Goal: Task Accomplishment & Management: Manage account settings

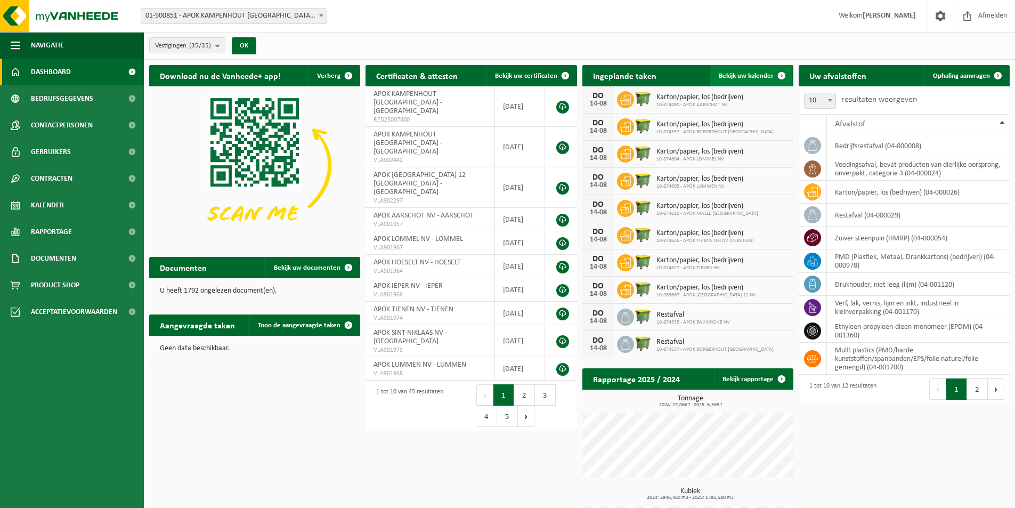
click at [754, 72] on span "Bekijk uw kalender" at bounding box center [746, 75] width 55 height 7
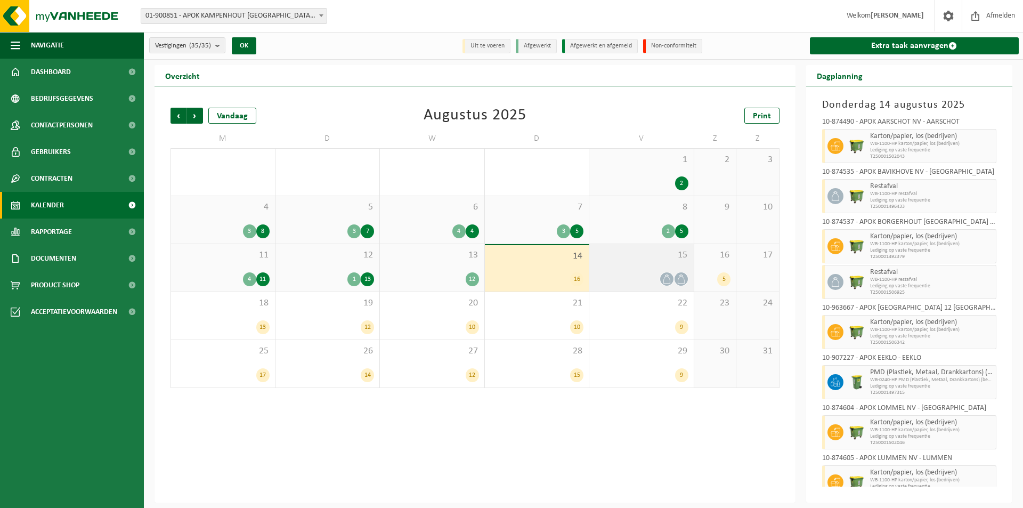
click at [635, 284] on div at bounding box center [642, 279] width 94 height 14
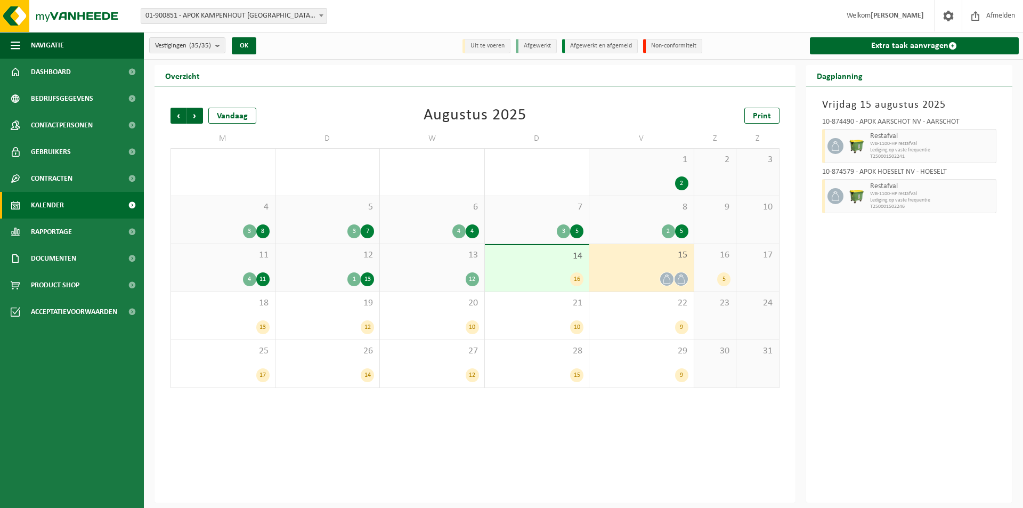
click at [943, 266] on div "Vrijdag 15 augustus 2025 10-874490 - APOK AARSCHOT NV - AARSCHOT Restafval WB-1…" at bounding box center [909, 294] width 207 height 416
click at [989, 143] on span "button" at bounding box center [988, 145] width 9 height 21
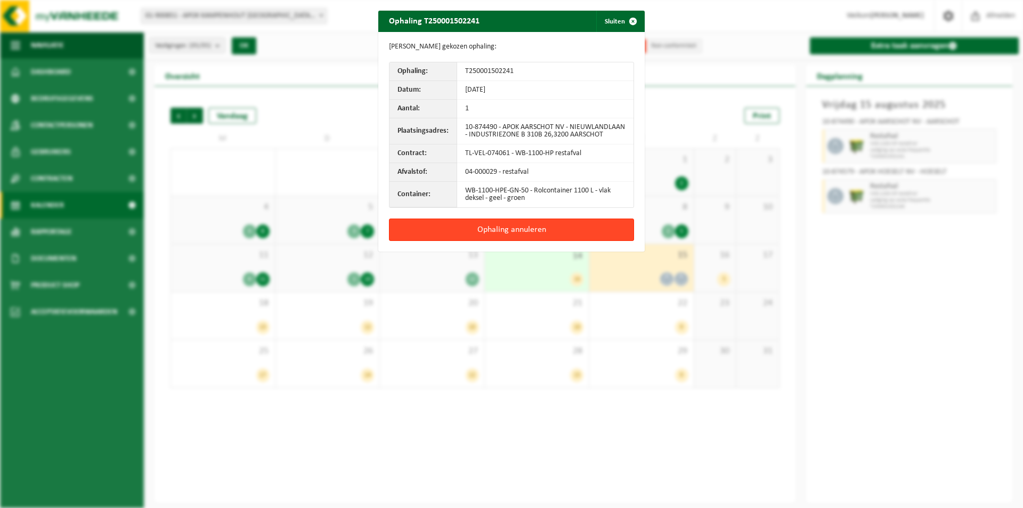
click at [503, 229] on button "Ophaling annuleren" at bounding box center [511, 229] width 245 height 22
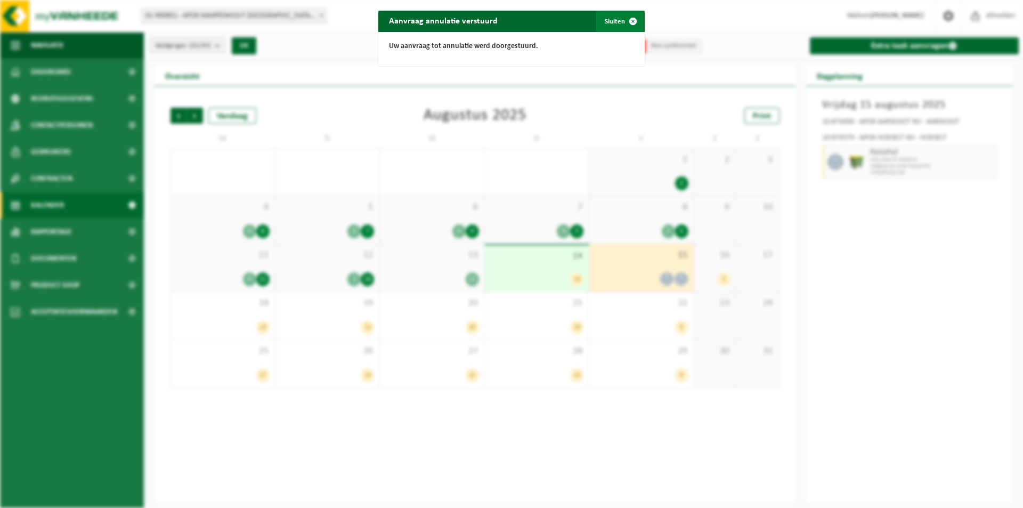
click at [611, 19] on button "Sluiten" at bounding box center [619, 21] width 47 height 21
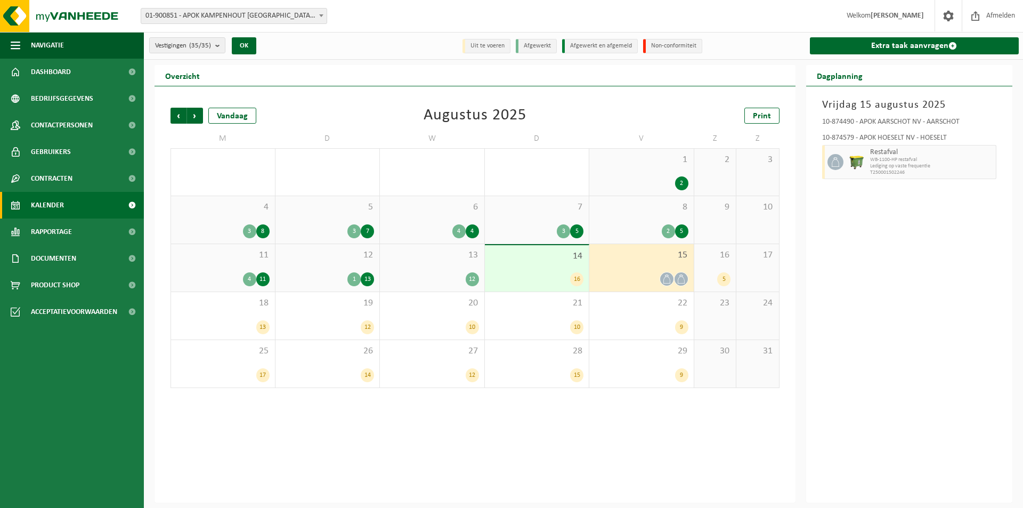
click at [916, 270] on div "Vrijdag 15 augustus 2025 10-874490 - APOK AARSCHOT NV - AARSCHOT 10-874579 - AP…" at bounding box center [909, 294] width 207 height 416
click at [897, 218] on div "Vrijdag 15 augustus 2025 10-874490 - APOK AARSCHOT NV - AARSCHOT 10-874579 - AP…" at bounding box center [909, 294] width 207 height 416
click at [898, 240] on div "Vrijdag 15 augustus 2025 10-874490 - APOK AARSCHOT NV - AARSCHOT 10-874579 - AP…" at bounding box center [909, 294] width 207 height 416
click at [888, 221] on div "Vrijdag 15 augustus 2025 10-874490 - APOK AARSCHOT NV - AARSCHOT 10-874579 - AP…" at bounding box center [909, 294] width 207 height 416
click at [989, 163] on span "button" at bounding box center [988, 161] width 9 height 21
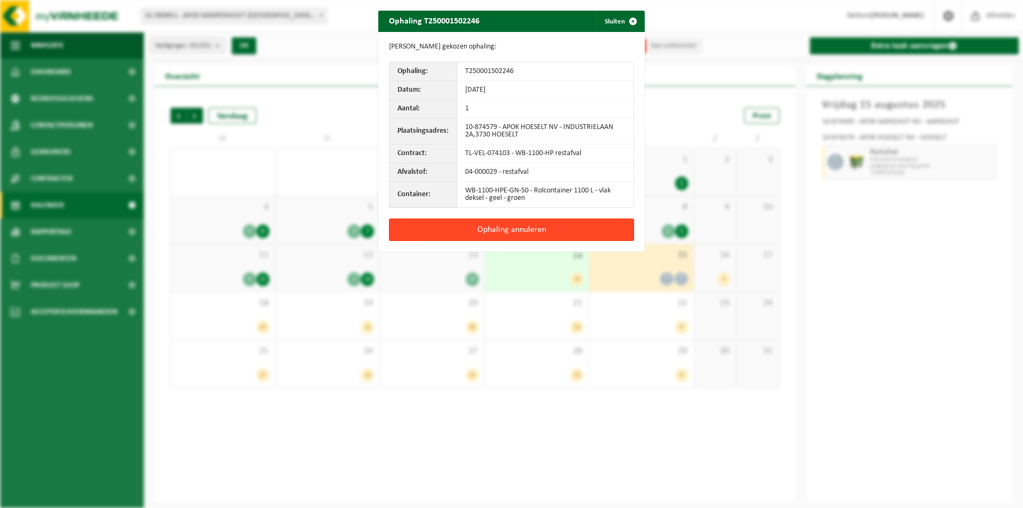
click at [526, 232] on button "Ophaling annuleren" at bounding box center [511, 229] width 245 height 22
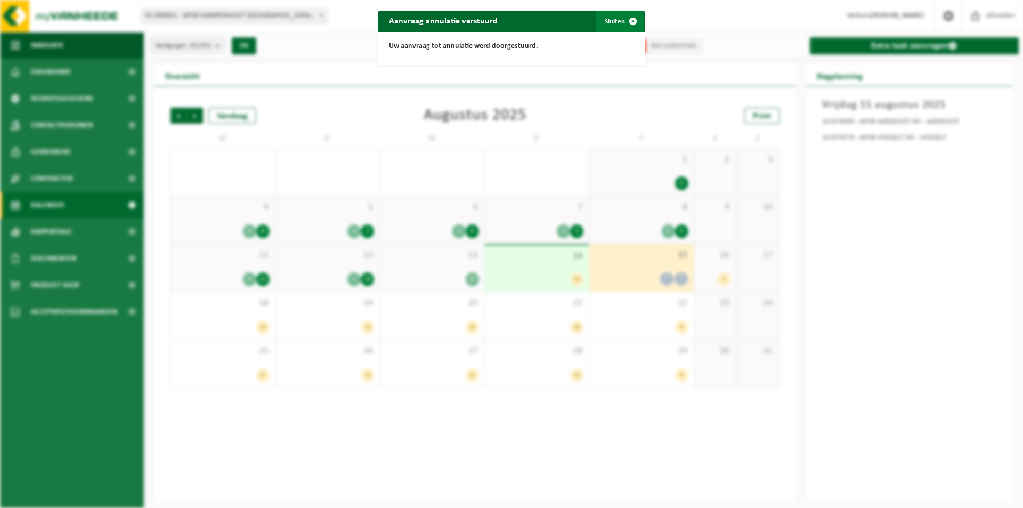
click at [626, 20] on span "button" at bounding box center [632, 21] width 21 height 21
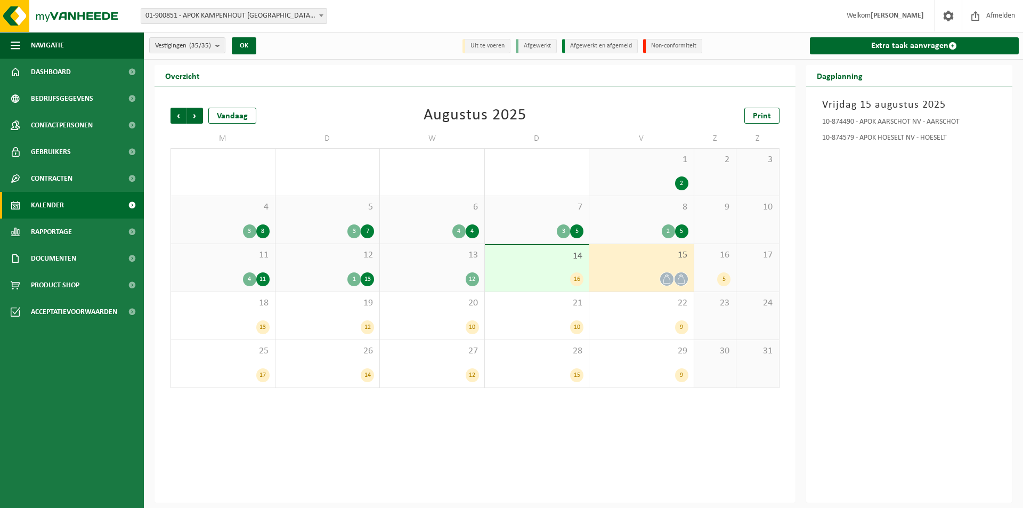
click at [898, 262] on div "Vrijdag 15 augustus 2025 10-874490 - APOK AARSCHOT NV - AARSCHOT 10-874579 - AP…" at bounding box center [909, 294] width 207 height 416
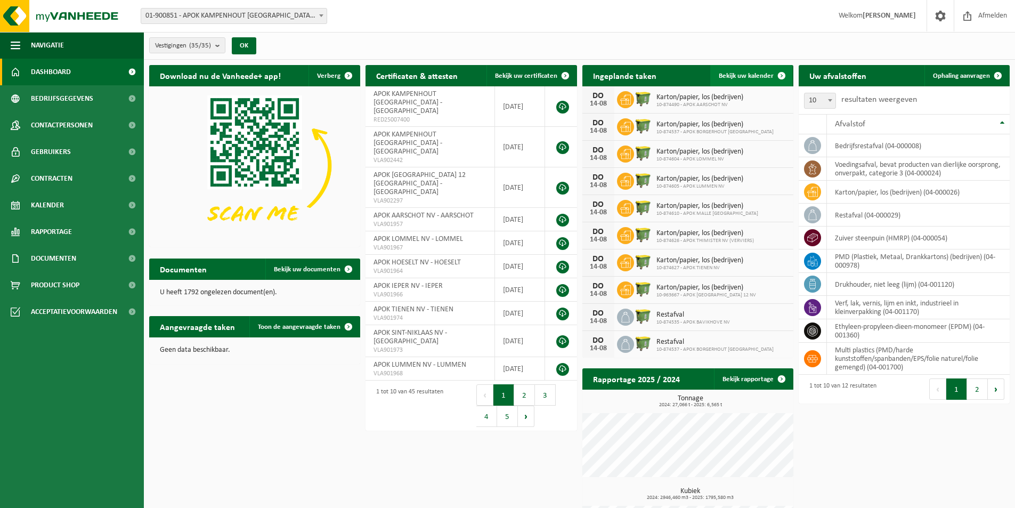
click at [771, 70] on span at bounding box center [781, 75] width 21 height 21
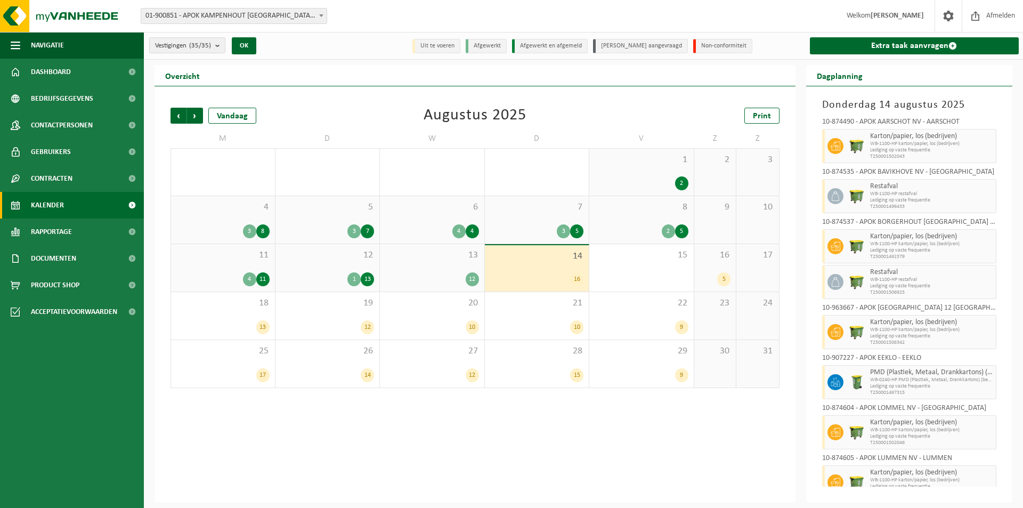
click at [493, 443] on div "Vorige Volgende Vandaag [DATE] Print M D W D V Z Z 28 6 29 3 30 5 31 3 1 2 2 3 …" at bounding box center [475, 294] width 641 height 416
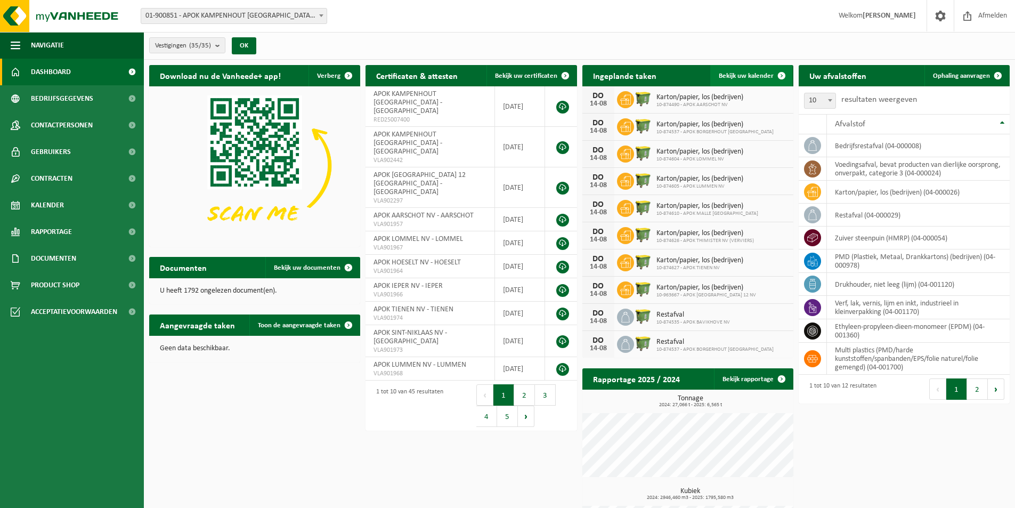
click at [746, 74] on span "Bekijk uw kalender" at bounding box center [746, 75] width 55 height 7
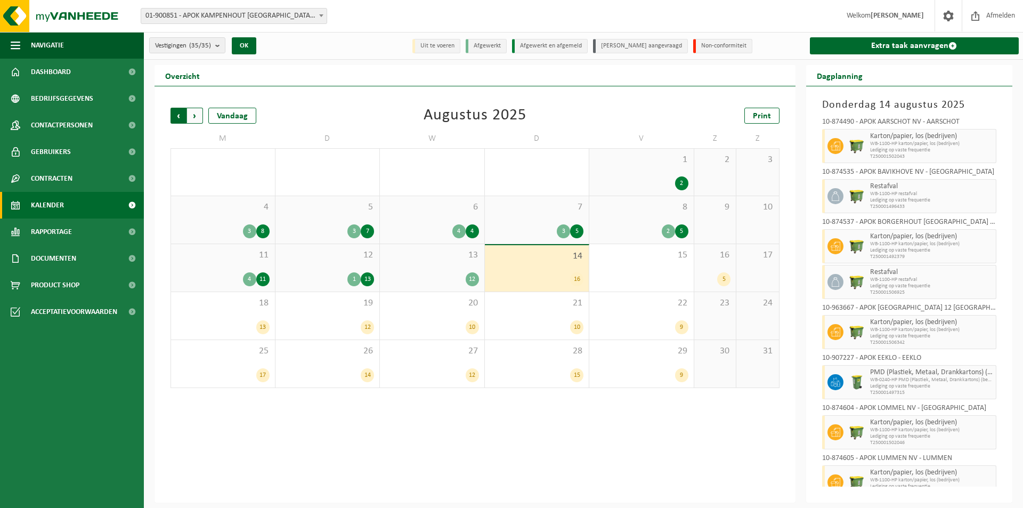
click at [192, 110] on span "Volgende" at bounding box center [195, 116] width 16 height 16
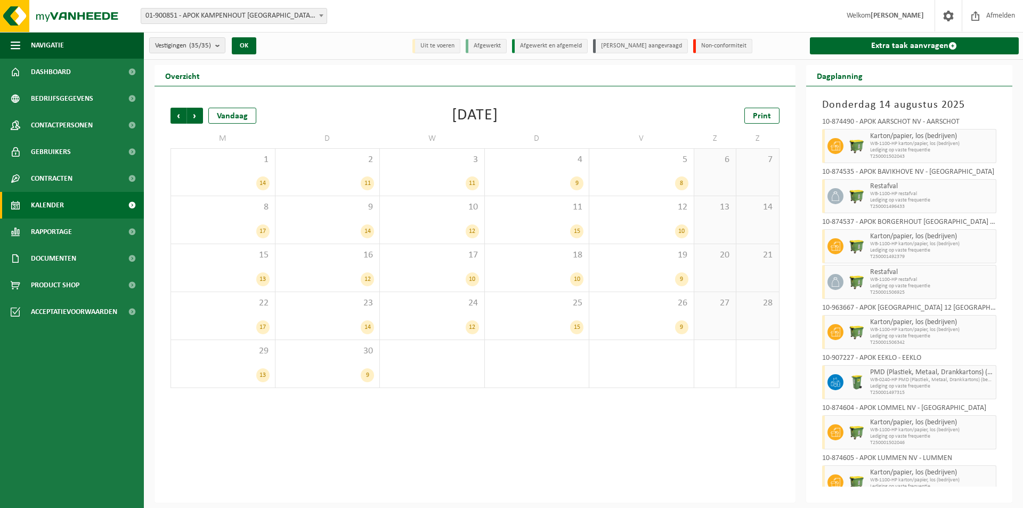
click at [192, 110] on span "Volgende" at bounding box center [195, 116] width 16 height 16
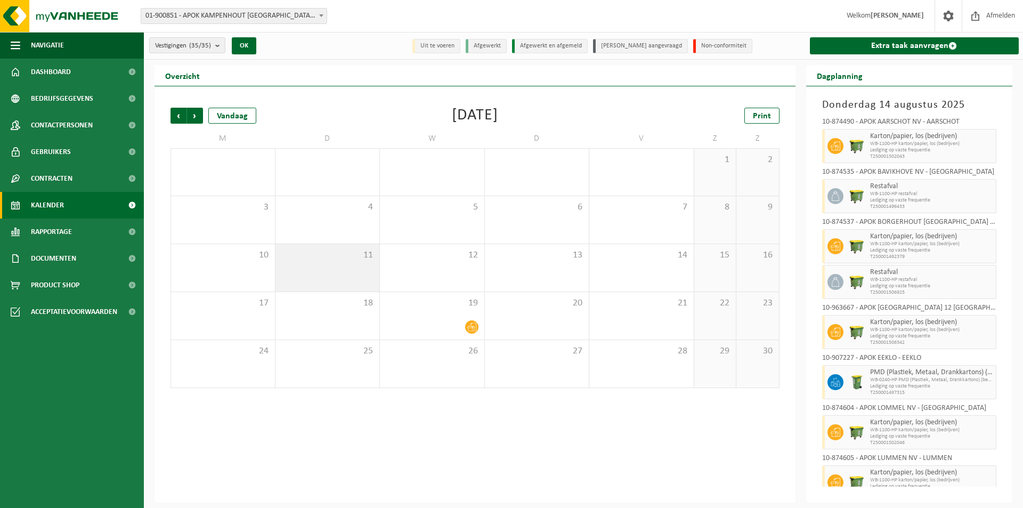
click at [335, 261] on div "11" at bounding box center [327, 267] width 104 height 47
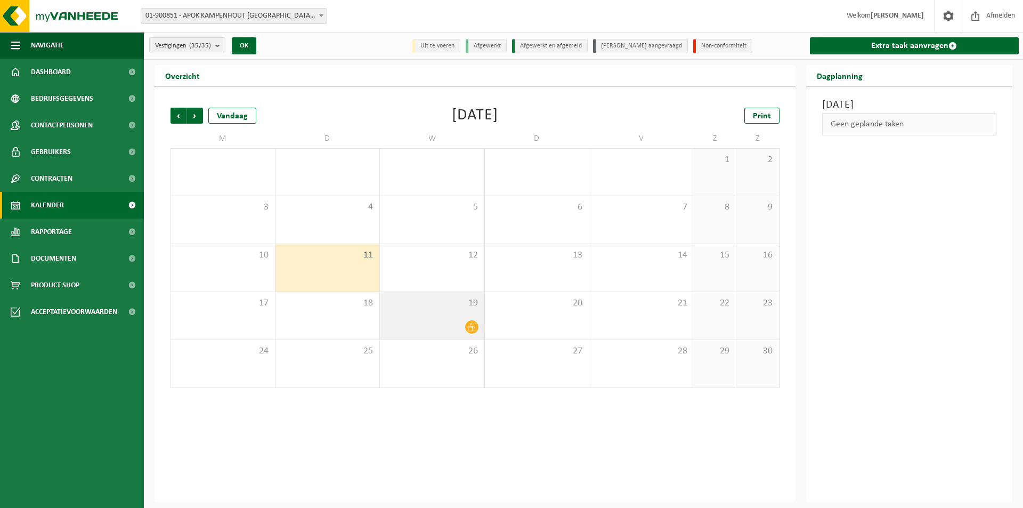
click at [441, 314] on div "19" at bounding box center [432, 315] width 104 height 47
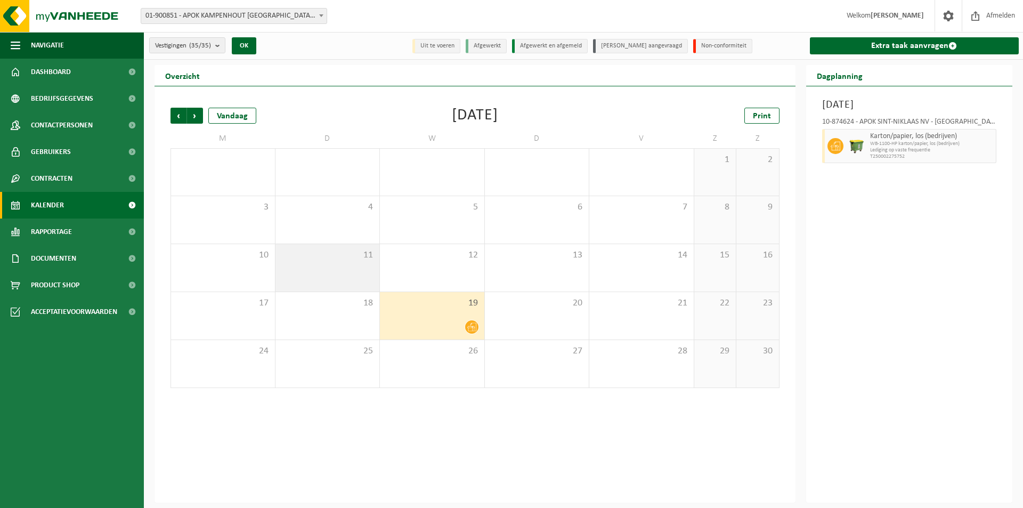
click at [345, 281] on div "11" at bounding box center [327, 267] width 104 height 47
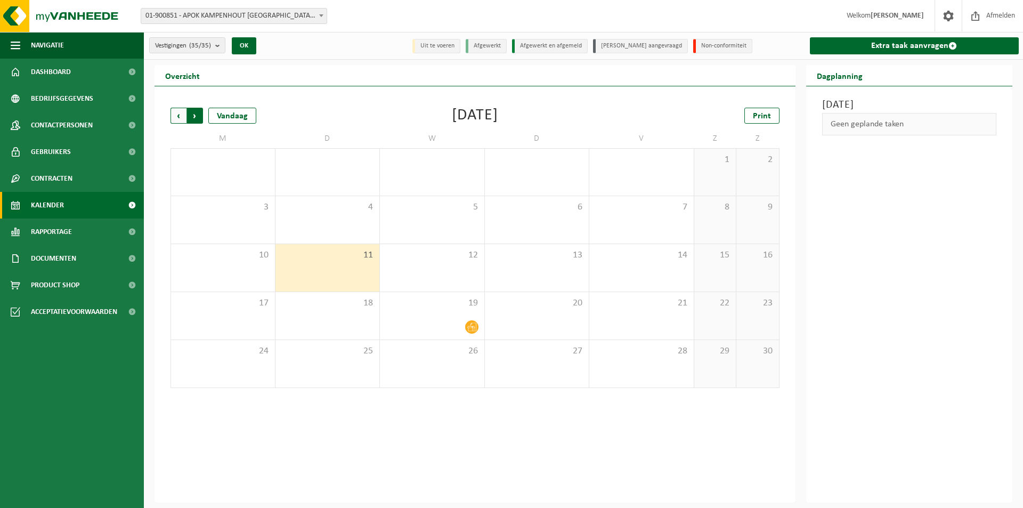
click at [174, 118] on span "Vorige" at bounding box center [179, 116] width 16 height 16
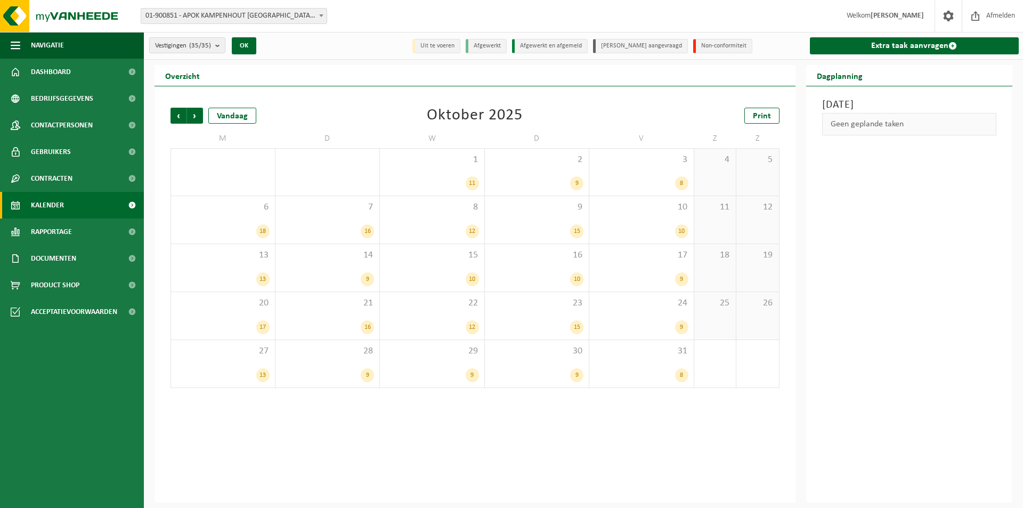
click at [174, 118] on span "Vorige" at bounding box center [179, 116] width 16 height 16
click at [194, 116] on span "Volgende" at bounding box center [195, 116] width 16 height 16
click at [337, 271] on div "14 9" at bounding box center [327, 267] width 104 height 47
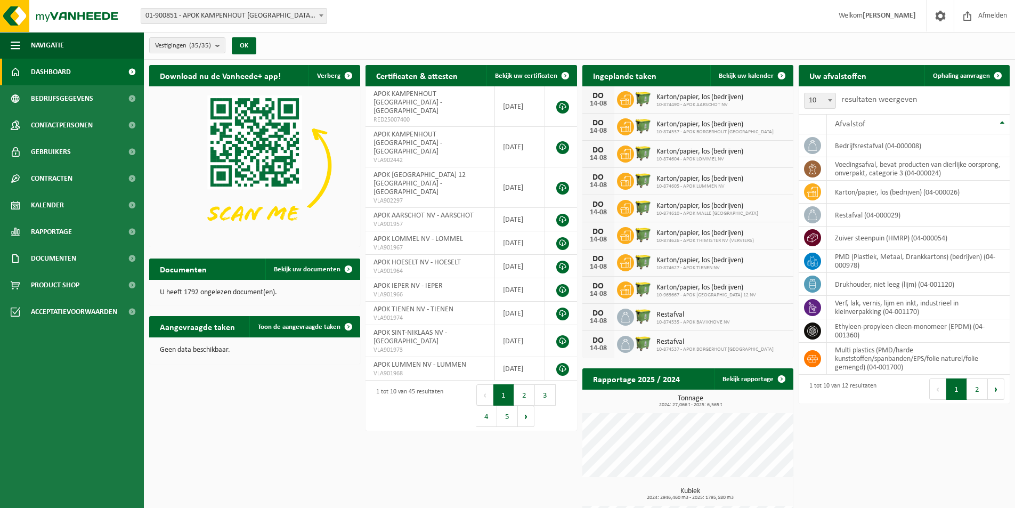
drag, startPoint x: 342, startPoint y: 460, endPoint x: 464, endPoint y: 417, distance: 129.9
click at [342, 460] on div "Download nu de Vanheede+ app! Verberg Certificaten & attesten Bekijk uw certifi…" at bounding box center [580, 320] width 866 height 521
